Goal: Task Accomplishment & Management: Manage account settings

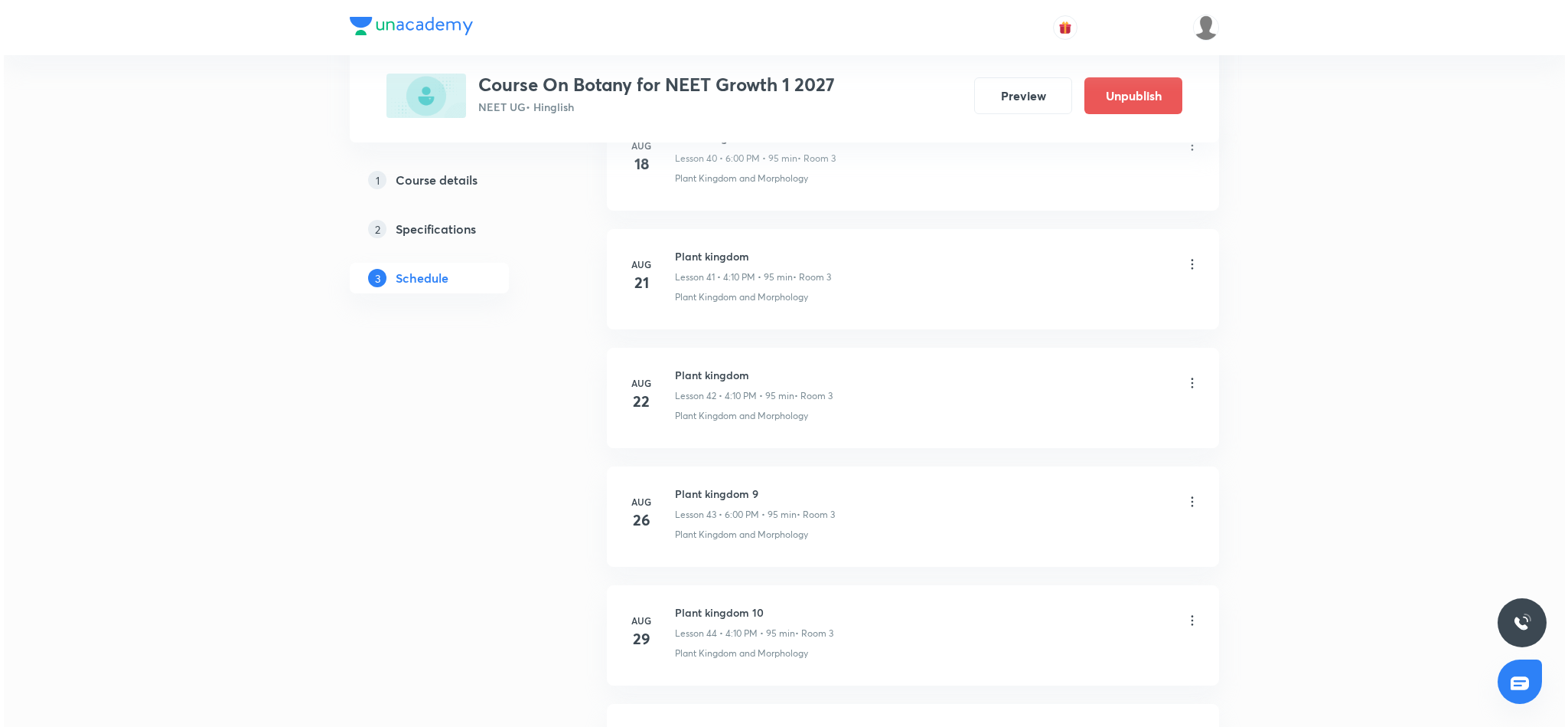
scroll to position [5879, 0]
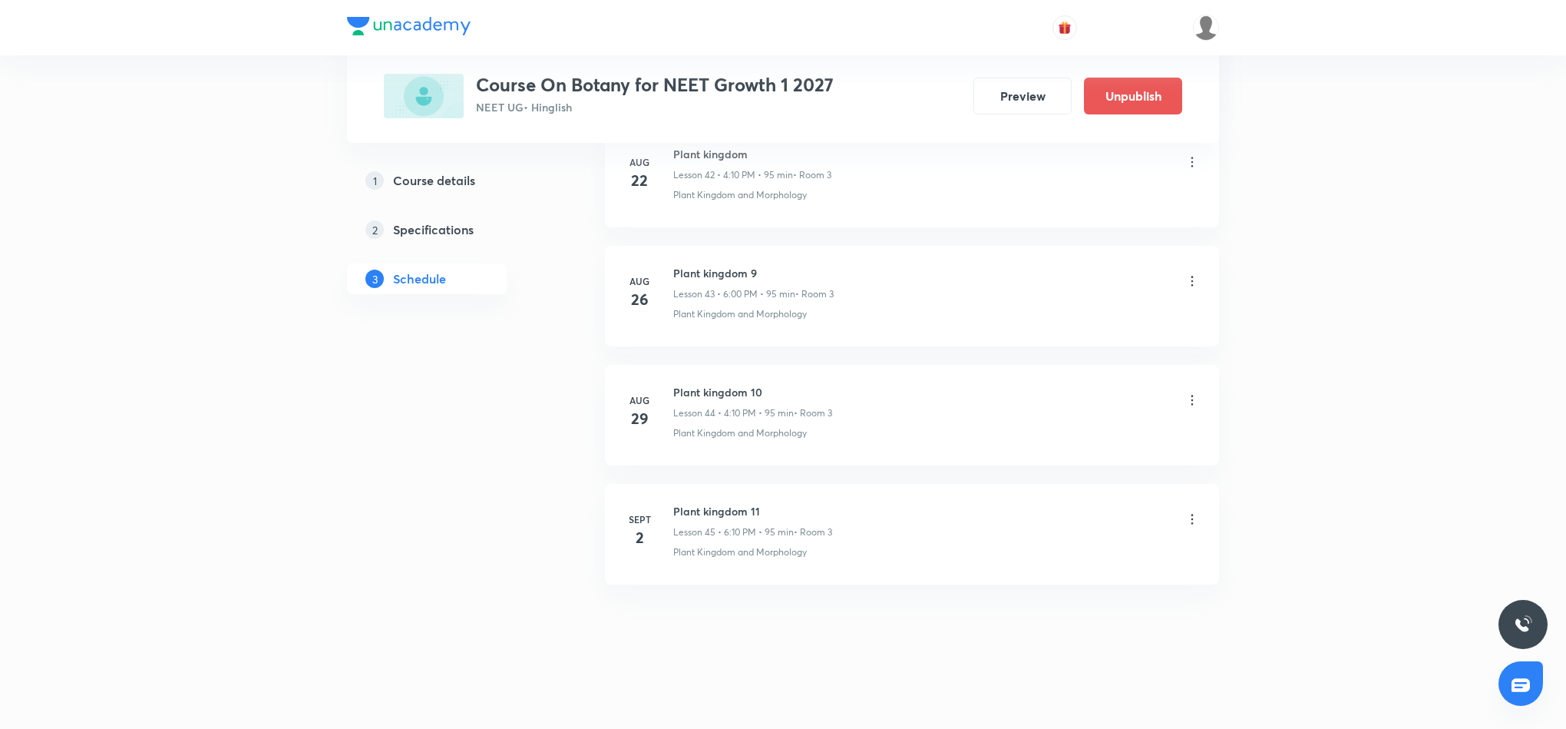
click at [1193, 521] on icon at bounding box center [1192, 518] width 15 height 15
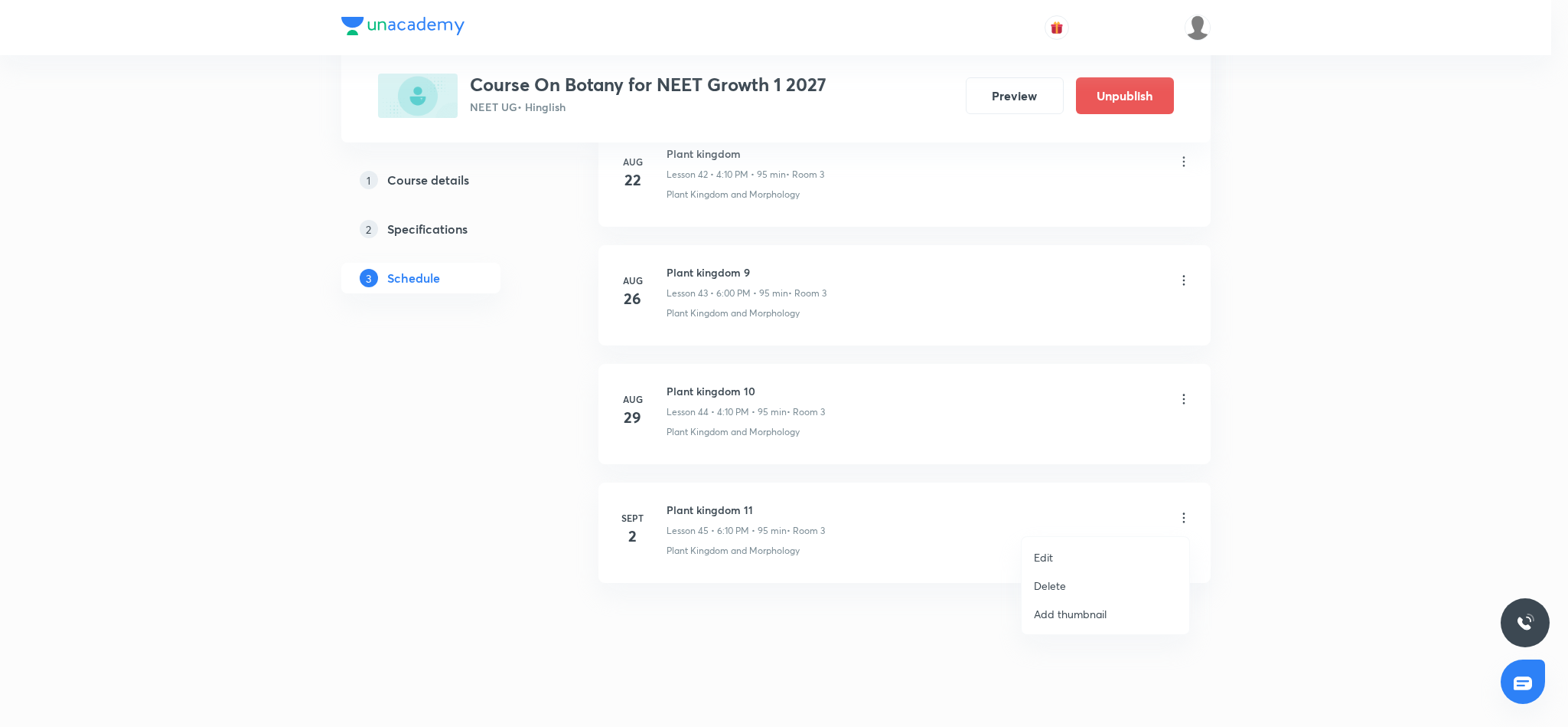
click at [1045, 555] on p "Edit" at bounding box center [1043, 557] width 19 height 16
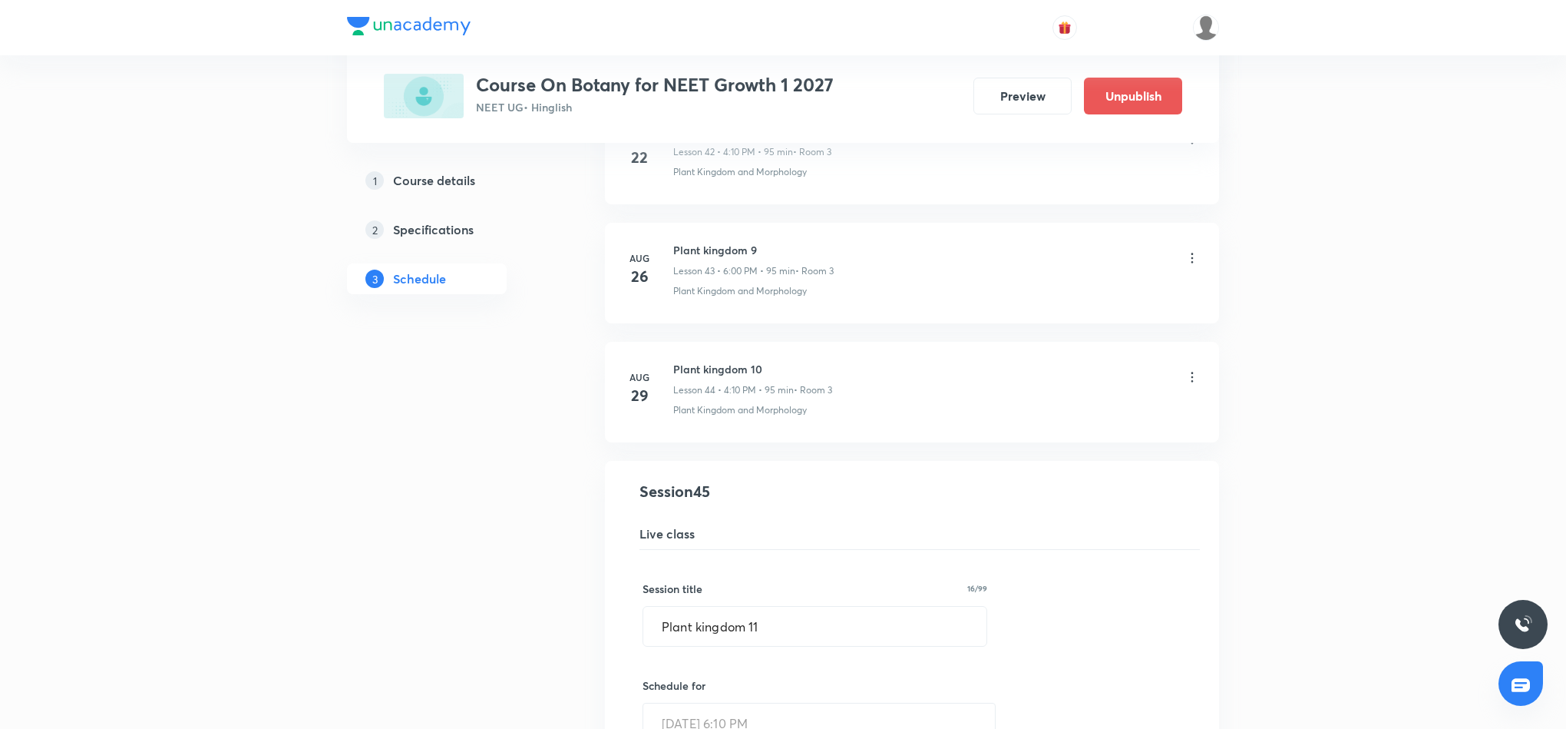
scroll to position [5206, 0]
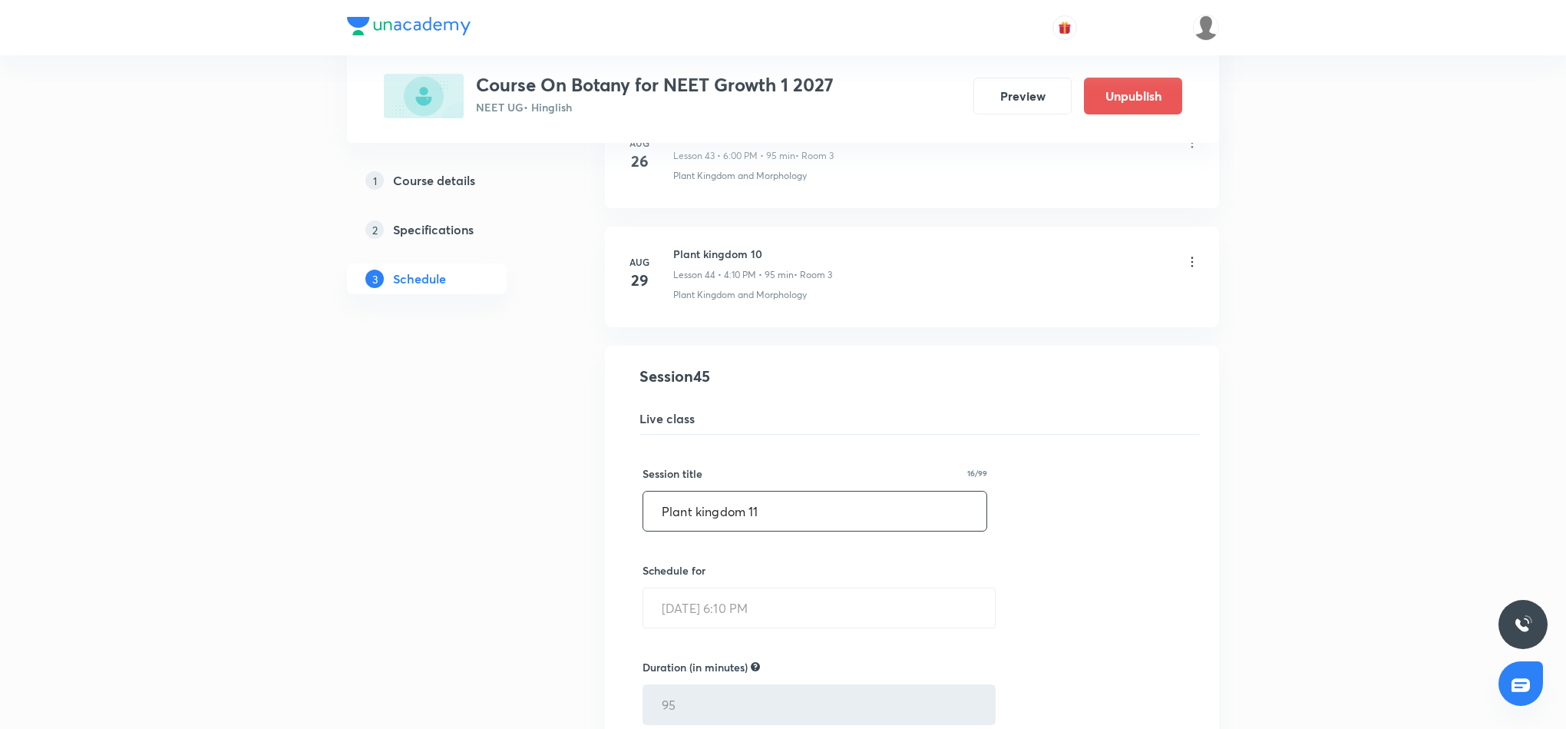
drag, startPoint x: 659, startPoint y: 540, endPoint x: 765, endPoint y: 544, distance: 106.0
click at [765, 531] on input "Plant kingdom 11" at bounding box center [814, 510] width 343 height 39
paste input "morphology of flowering plants"
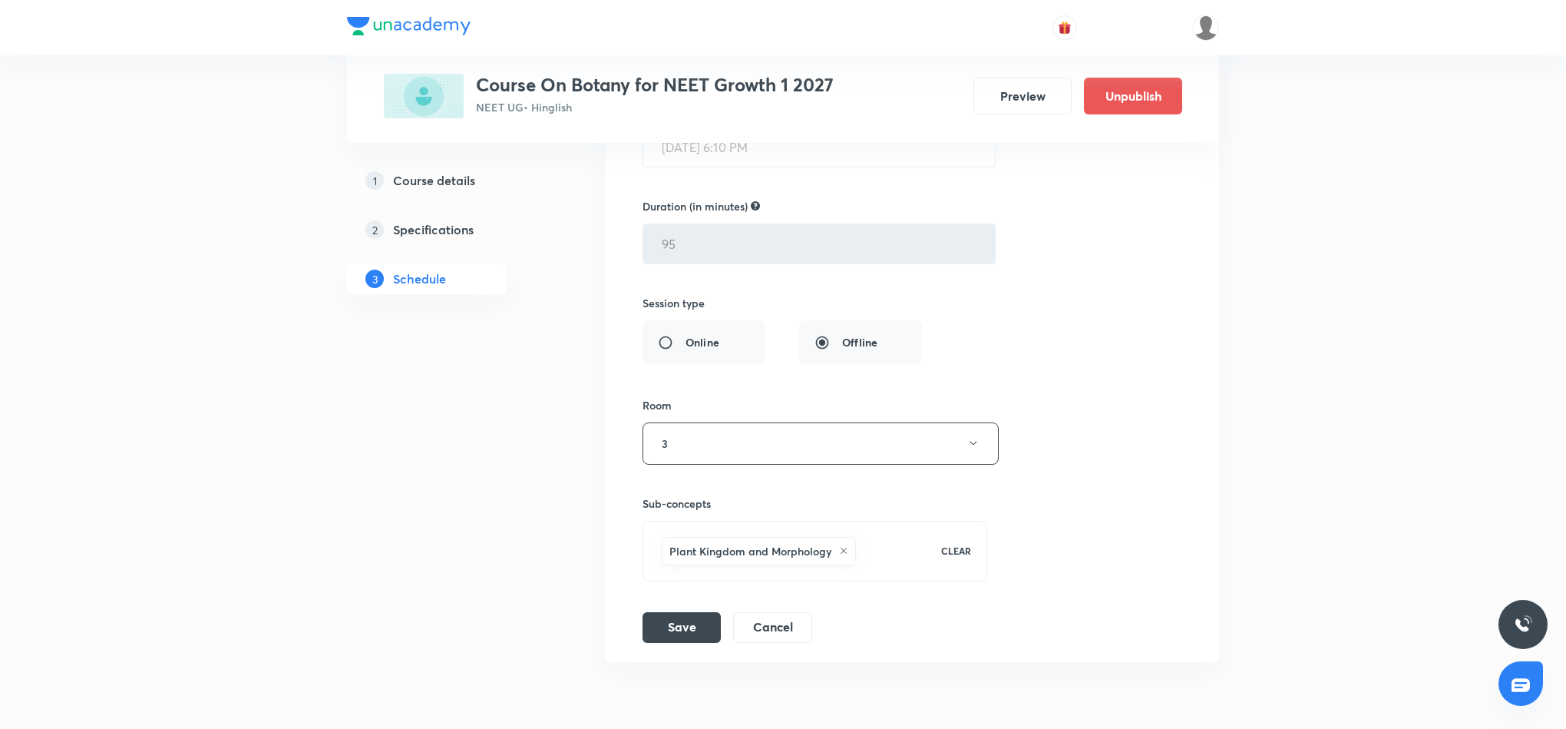
scroll to position [5782, 0]
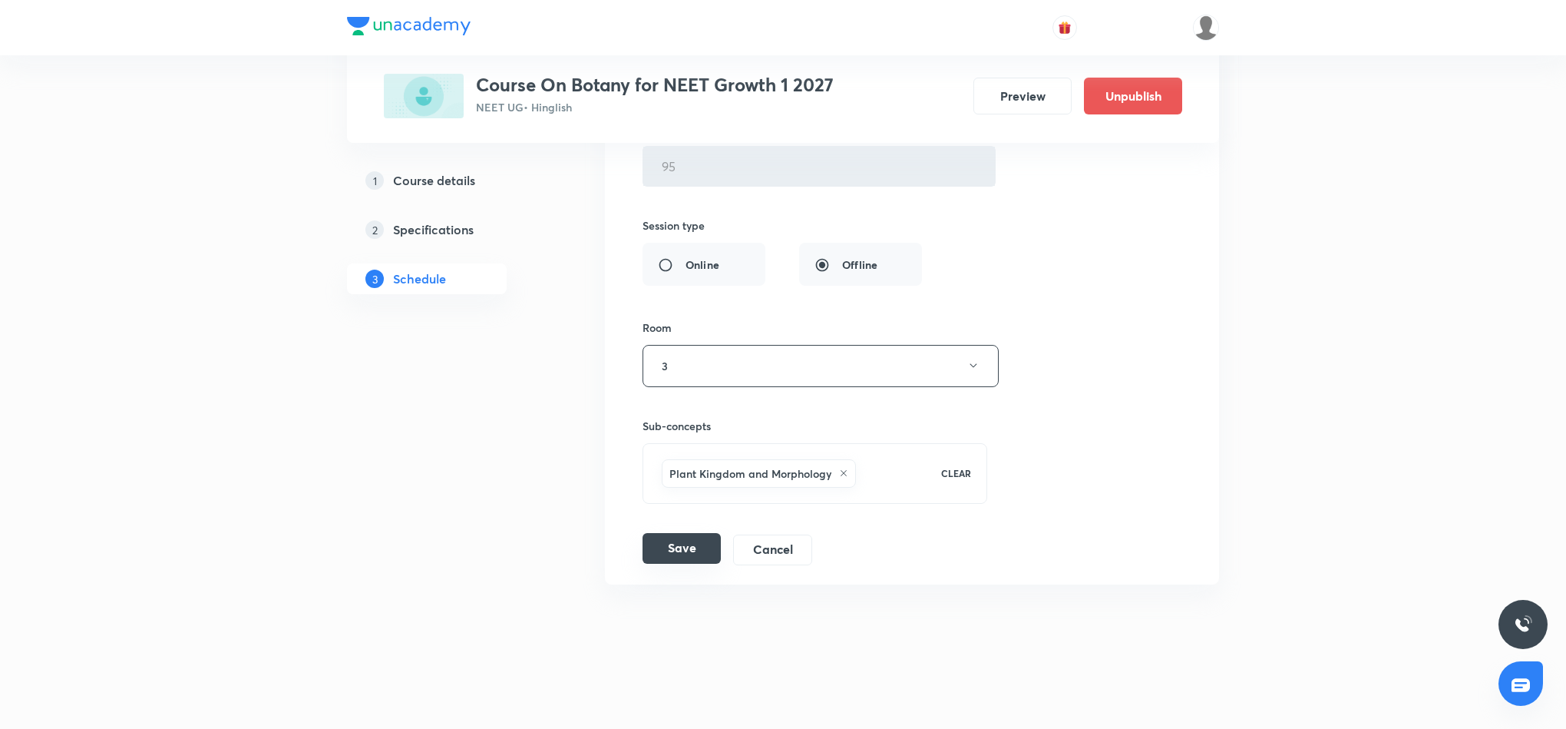
type input "Morphology of Flowering Plants"
click at [694, 554] on button "Save" at bounding box center [682, 548] width 78 height 31
click at [663, 554] on button "Save" at bounding box center [682, 548] width 78 height 31
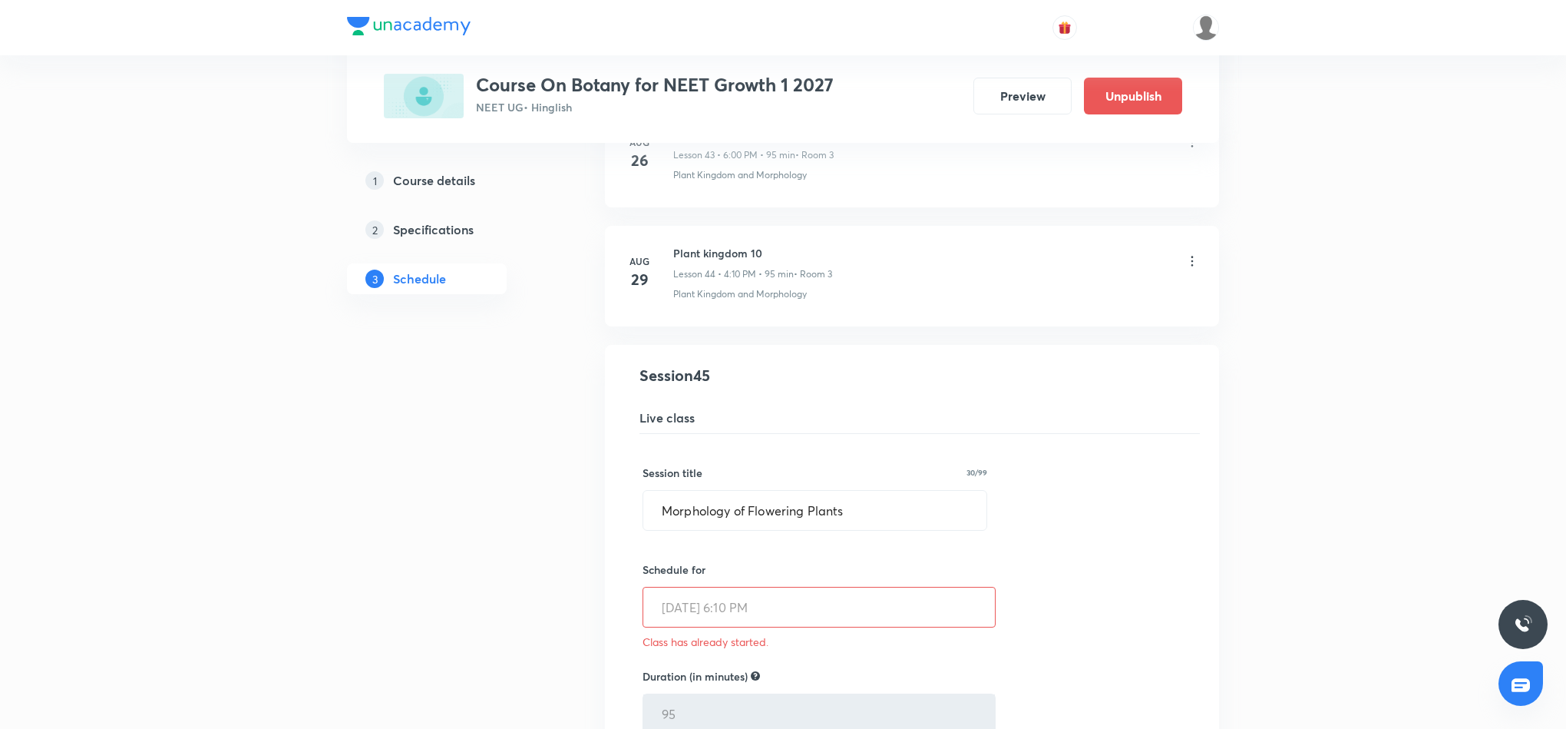
scroll to position [5206, 0]
click at [1192, 270] on icon at bounding box center [1192, 261] width 15 height 15
click at [1192, 267] on icon at bounding box center [1193, 262] width 2 height 10
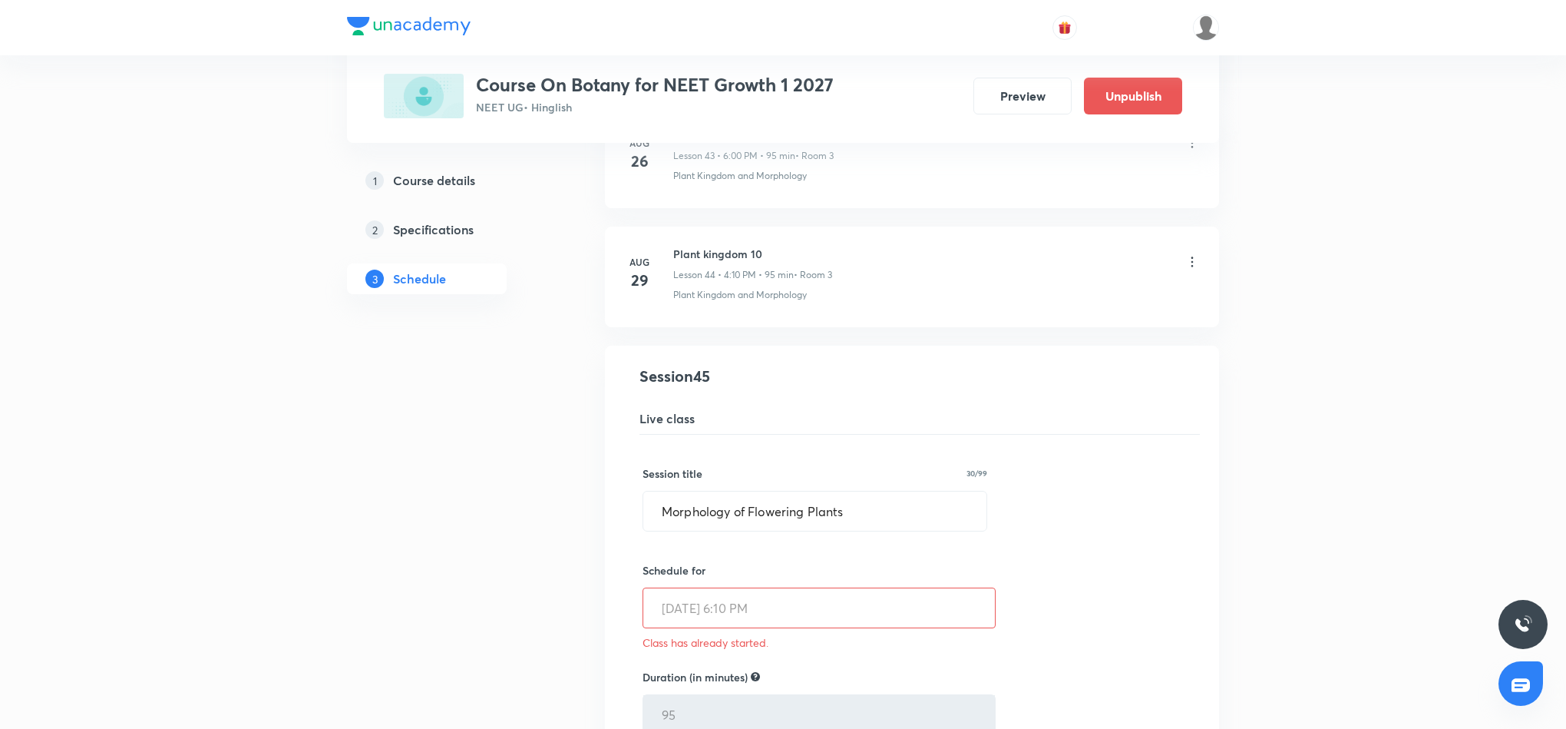
click at [1192, 267] on icon at bounding box center [1193, 262] width 2 height 10
click at [1191, 270] on icon at bounding box center [1192, 261] width 15 height 15
